Goal: Task Accomplishment & Management: Use online tool/utility

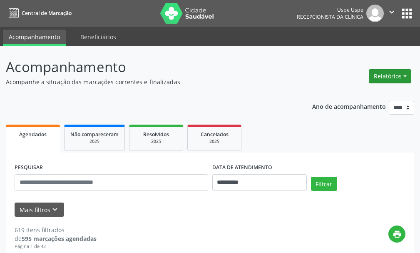
click at [393, 80] on button "Relatórios" at bounding box center [390, 76] width 42 height 14
click at [356, 92] on link "Agendamentos" at bounding box center [367, 94] width 90 height 12
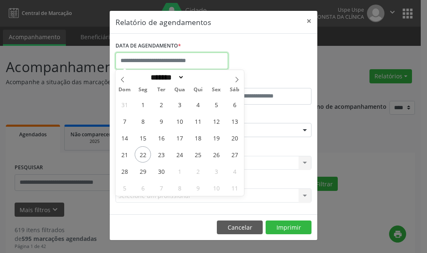
click at [135, 60] on input "text" at bounding box center [171, 60] width 112 height 17
click at [181, 155] on span "24" at bounding box center [179, 154] width 16 height 16
type input "**********"
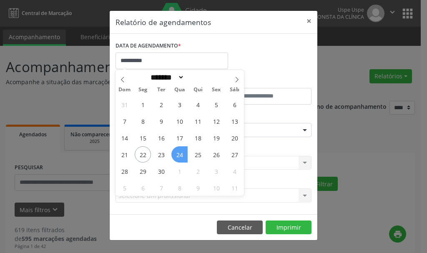
click at [181, 155] on span "24" at bounding box center [179, 154] width 16 height 16
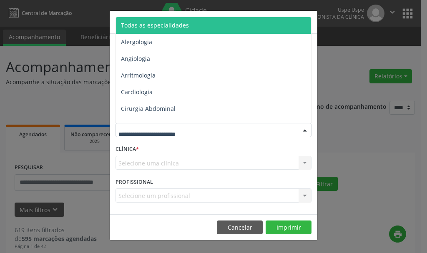
drag, startPoint x: 160, startPoint y: 27, endPoint x: 157, endPoint y: 34, distance: 7.1
click at [152, 25] on span "Todas as especialidades" at bounding box center [155, 25] width 68 height 8
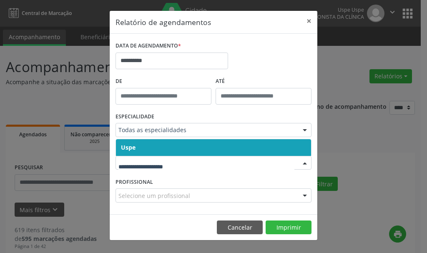
click at [129, 150] on span "Uspe" at bounding box center [128, 147] width 15 height 8
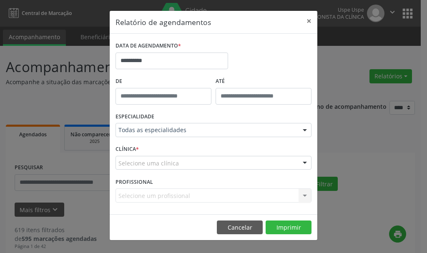
click at [124, 167] on div "Selecione uma clínica" at bounding box center [213, 163] width 196 height 14
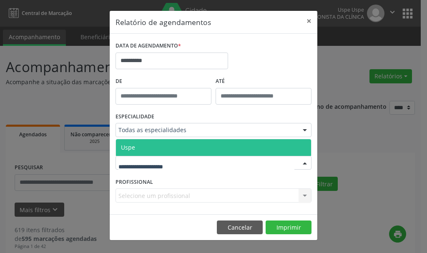
click at [127, 149] on span "Uspe" at bounding box center [128, 147] width 14 height 8
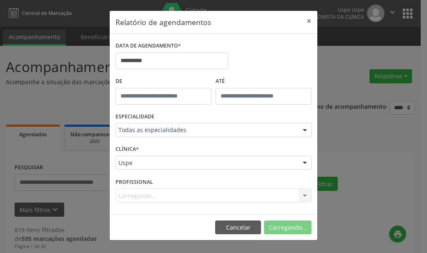
click at [135, 197] on div "Carregando... Nenhum resultado encontrado para: " " Não há nenhuma opção para s…" at bounding box center [213, 195] width 196 height 14
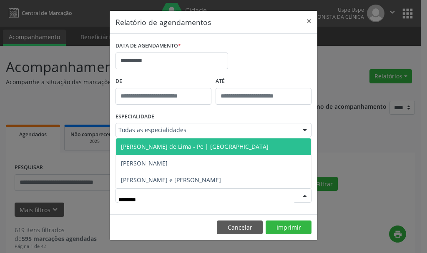
type input "*********"
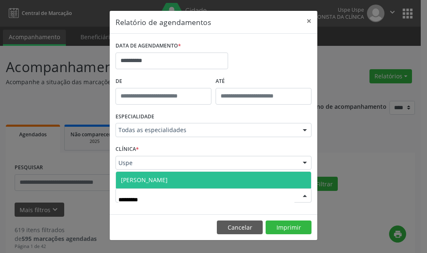
click at [167, 180] on span "[PERSON_NAME]" at bounding box center [144, 180] width 47 height 8
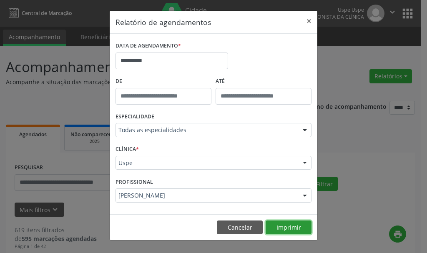
click at [282, 222] on button "Imprimir" at bounding box center [288, 227] width 46 height 14
